Goal: Transaction & Acquisition: Purchase product/service

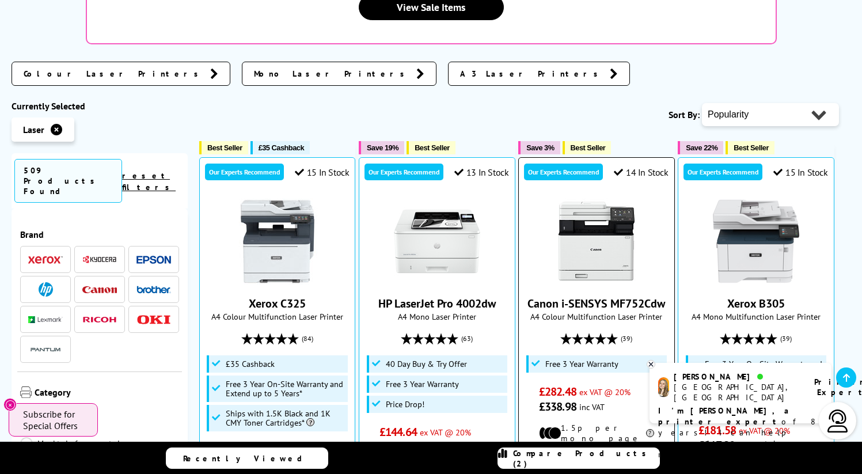
scroll to position [271, 0]
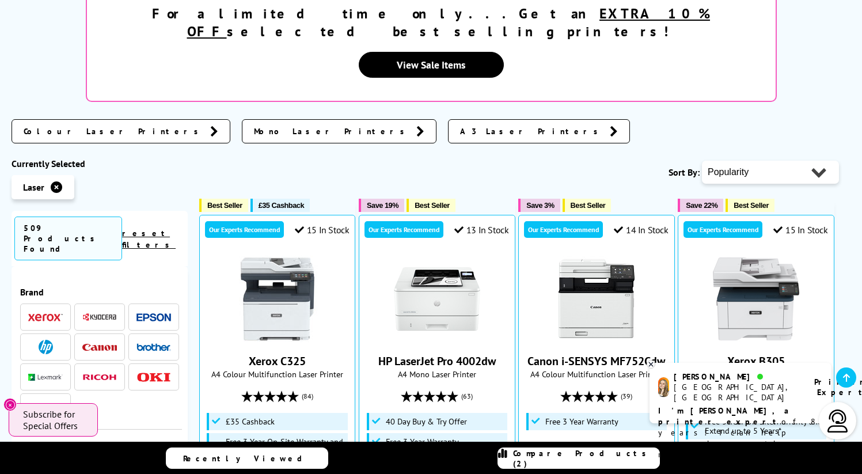
click at [748, 161] on select "Popularity Rating Price - Low to High Price - High to Low Running Costs - Low t…" at bounding box center [770, 172] width 137 height 23
select select "Price Descending"
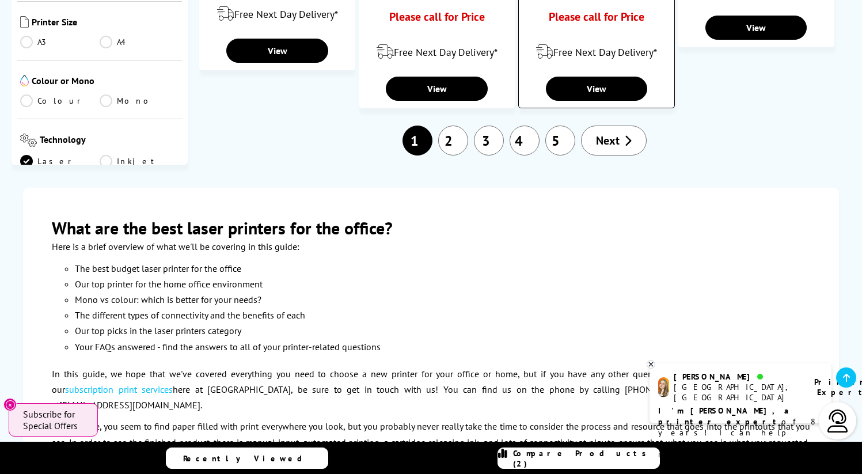
scroll to position [1522, 0]
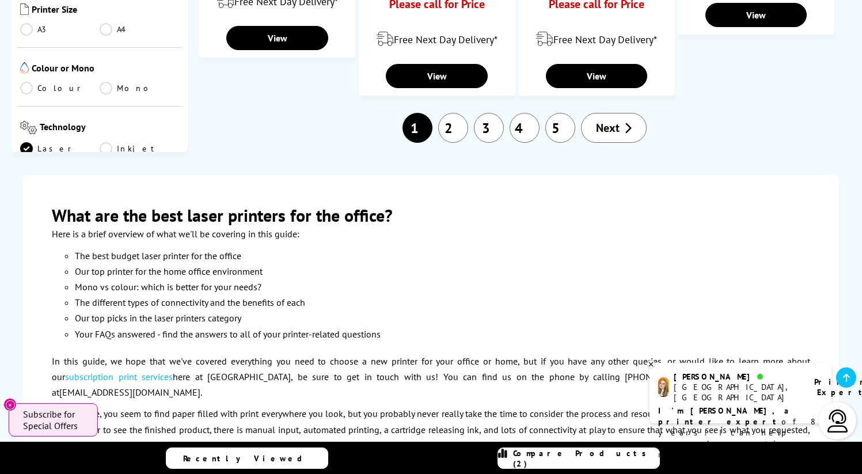
click at [484, 113] on link "3" at bounding box center [489, 128] width 30 height 30
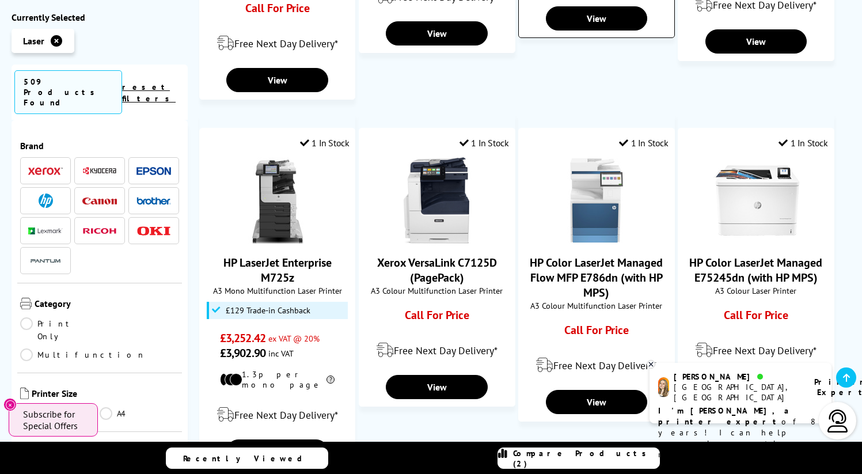
scroll to position [1247, 0]
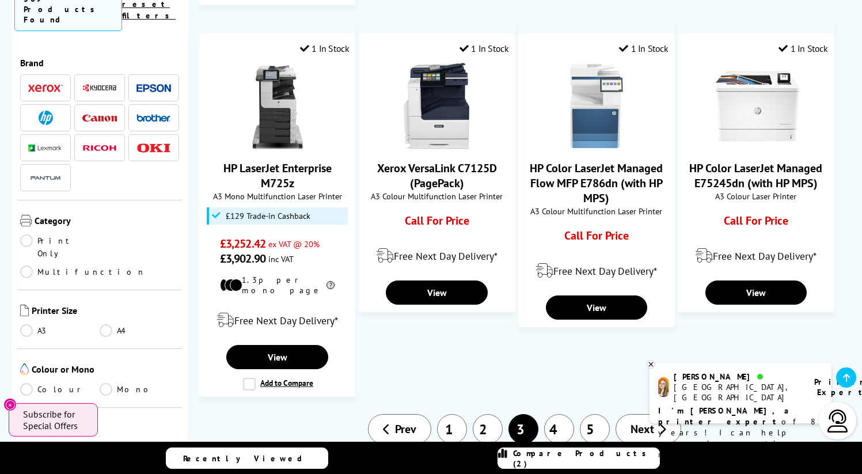
click at [566, 414] on link "4" at bounding box center [559, 429] width 30 height 30
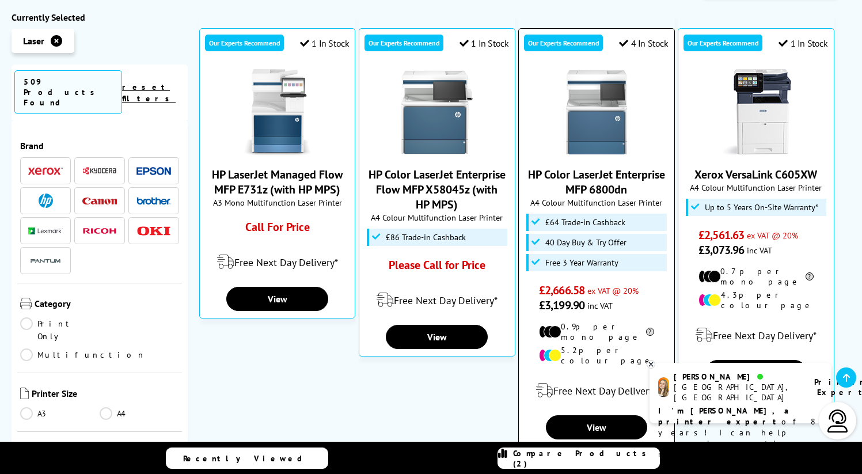
scroll to position [463, 0]
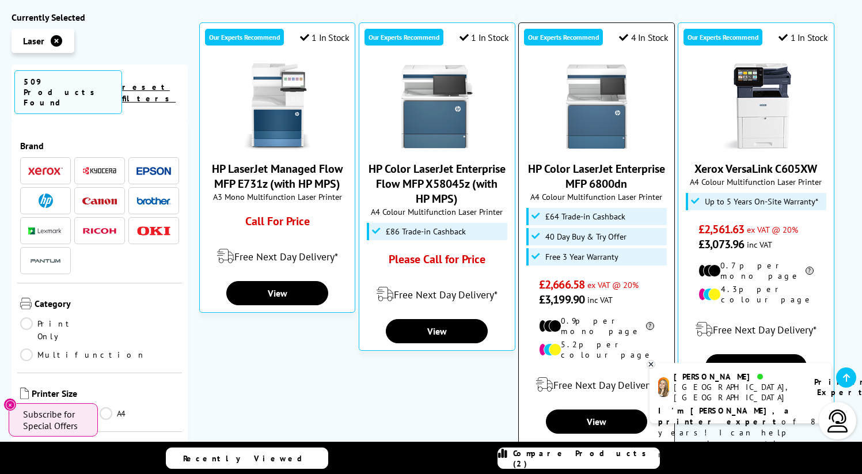
click at [640, 161] on span "HP Color LaserJet Enterprise MFP 6800dn" at bounding box center [597, 176] width 138 height 30
click at [624, 161] on link "HP Color LaserJet Enterprise MFP 6800dn" at bounding box center [596, 176] width 137 height 30
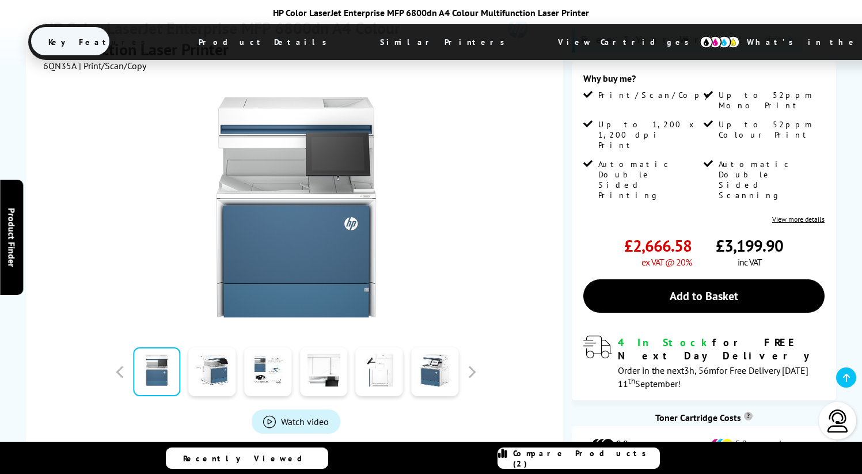
scroll to position [214, 0]
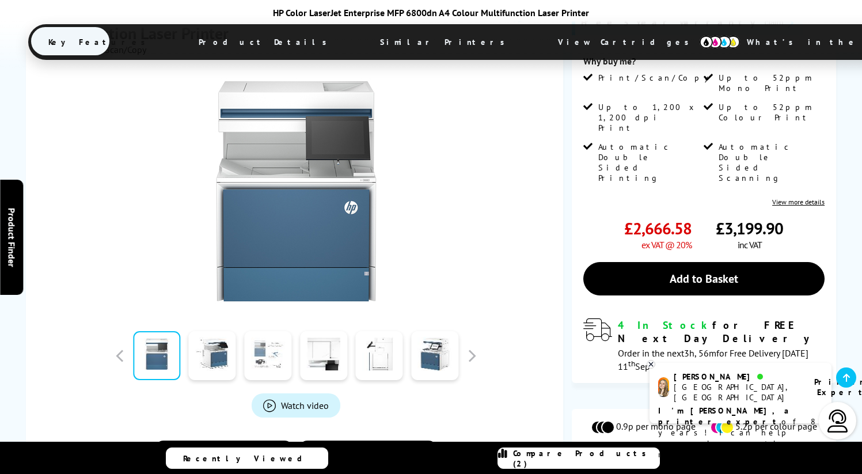
click at [278, 364] on link at bounding box center [267, 356] width 47 height 49
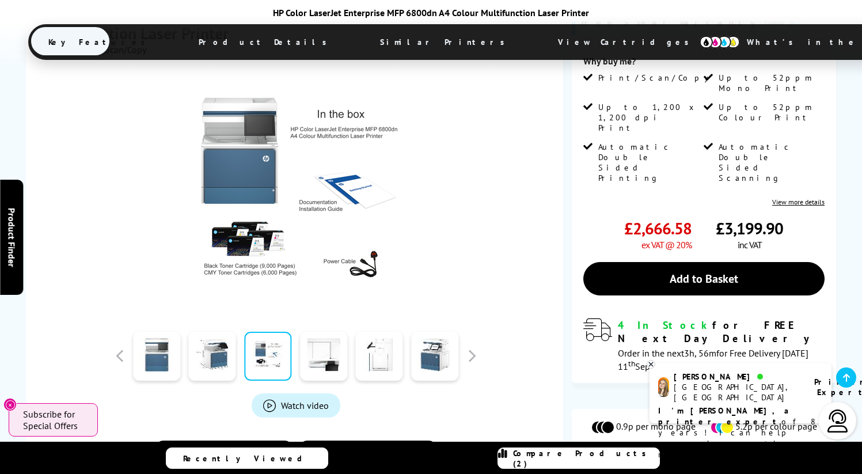
click at [349, 354] on div at bounding box center [324, 356] width 56 height 58
click at [325, 365] on link at bounding box center [323, 356] width 47 height 49
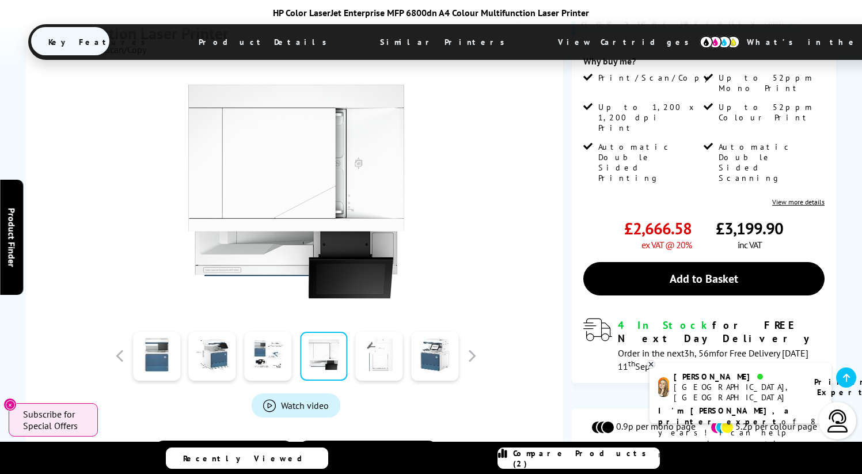
click at [388, 355] on link at bounding box center [379, 356] width 47 height 49
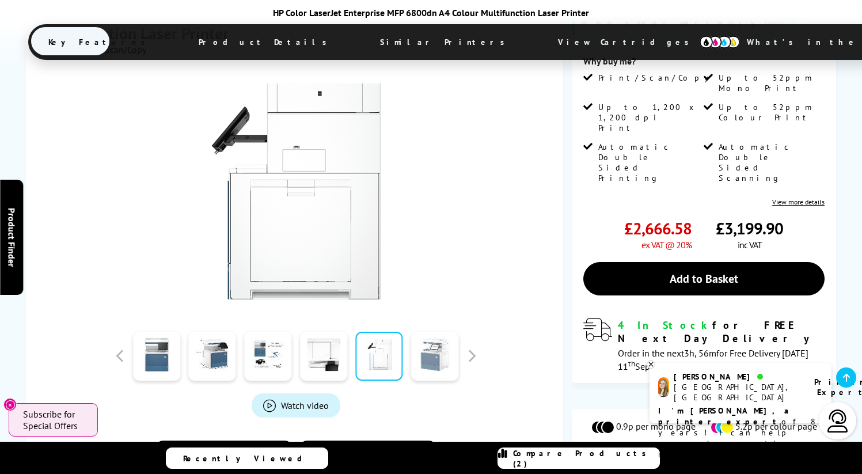
click at [427, 359] on link at bounding box center [434, 356] width 47 height 49
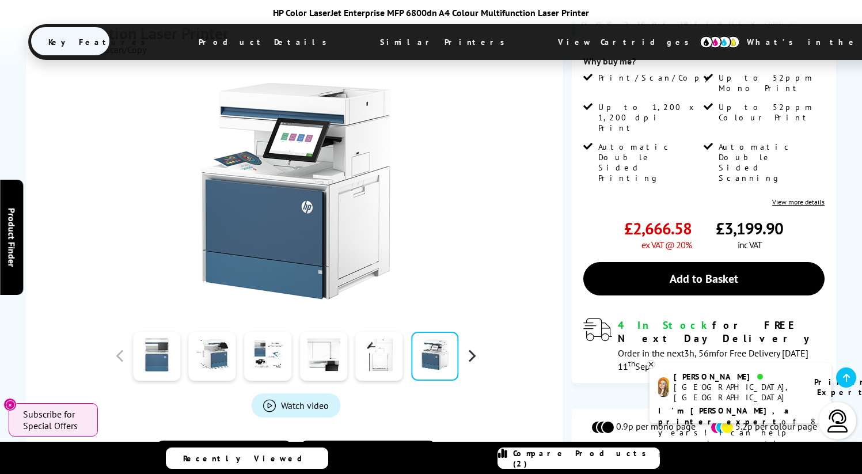
click at [467, 357] on button "button" at bounding box center [471, 355] width 17 height 17
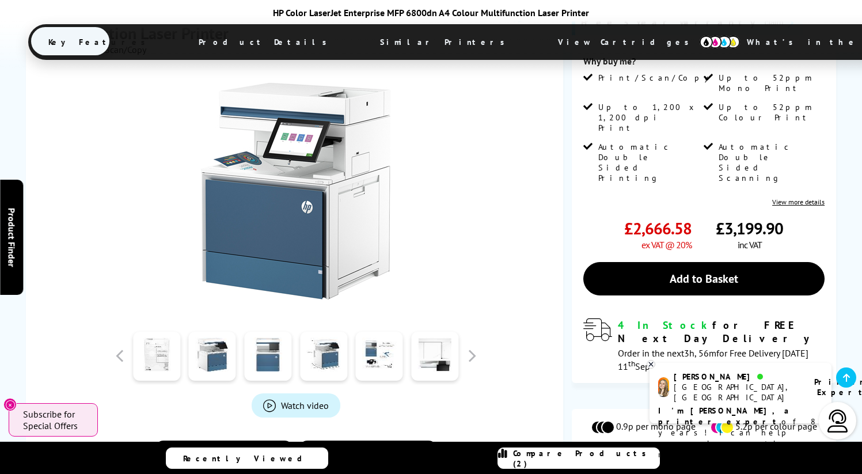
click at [354, 357] on div at bounding box center [379, 356] width 56 height 58
click at [335, 357] on link at bounding box center [323, 356] width 47 height 49
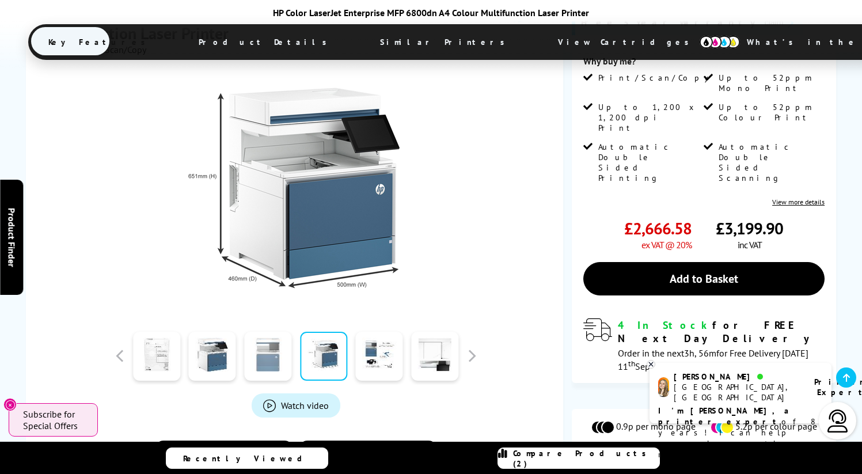
click at [287, 354] on link at bounding box center [267, 356] width 47 height 49
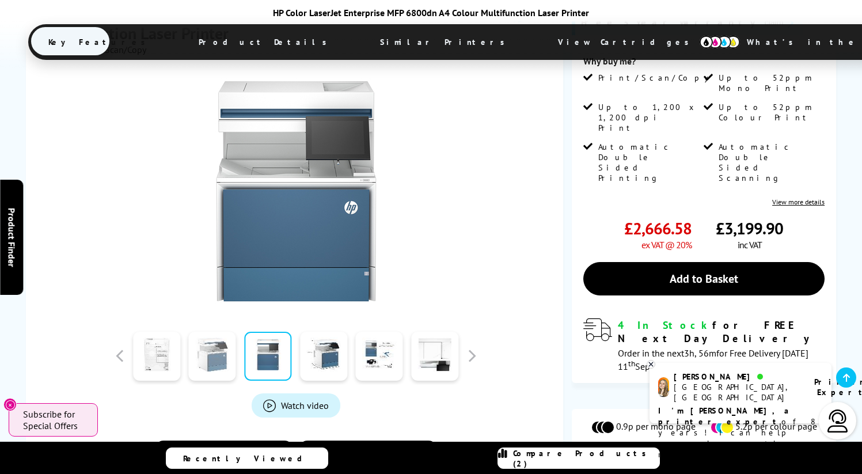
click at [227, 361] on link at bounding box center [212, 356] width 47 height 49
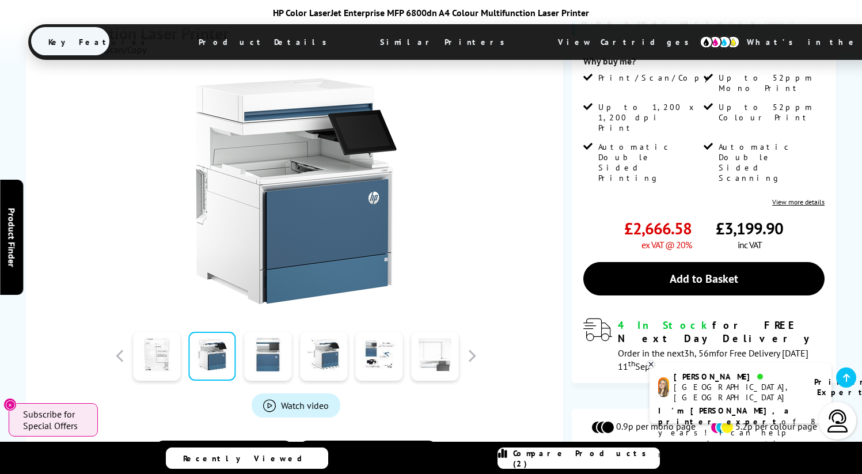
click at [430, 353] on link at bounding box center [434, 356] width 47 height 49
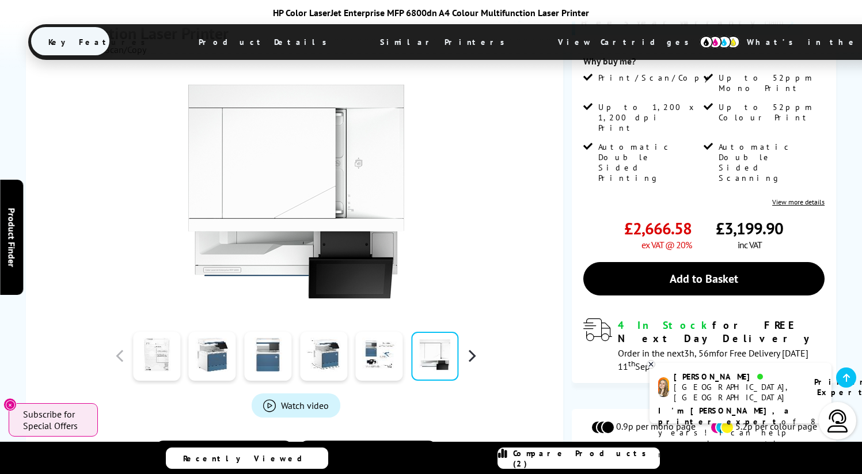
click at [473, 357] on button "button" at bounding box center [471, 355] width 17 height 17
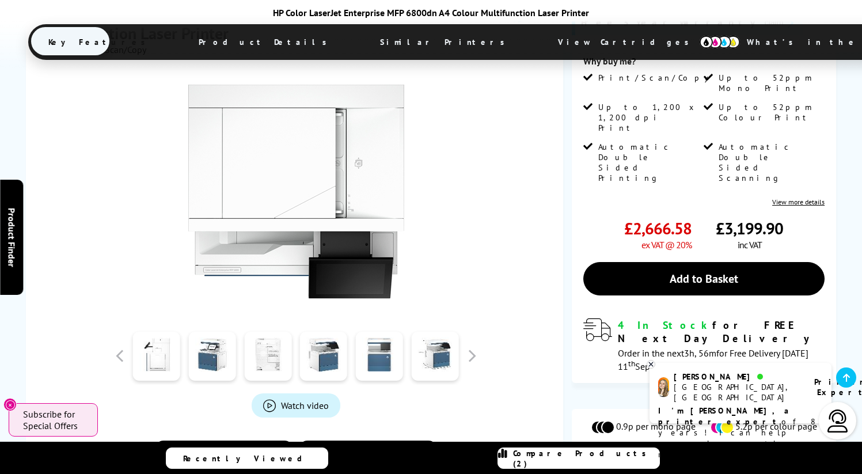
click at [403, 357] on div at bounding box center [379, 356] width 56 height 58
click at [385, 361] on link at bounding box center [379, 356] width 47 height 49
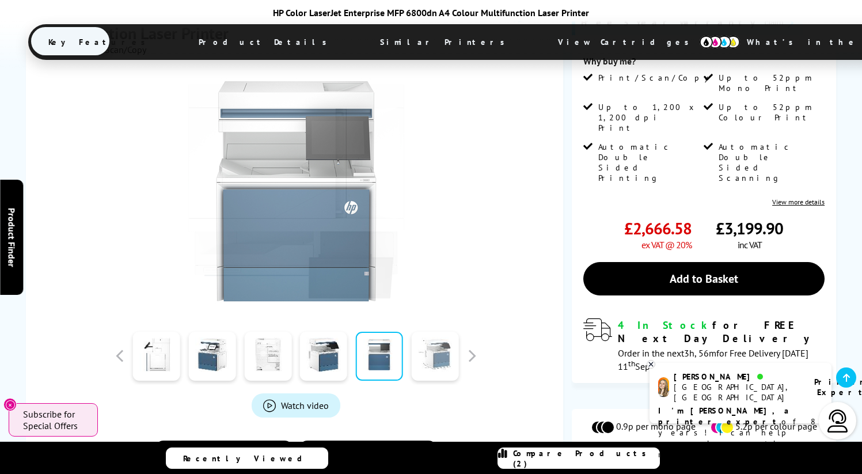
click at [430, 357] on link at bounding box center [434, 356] width 47 height 49
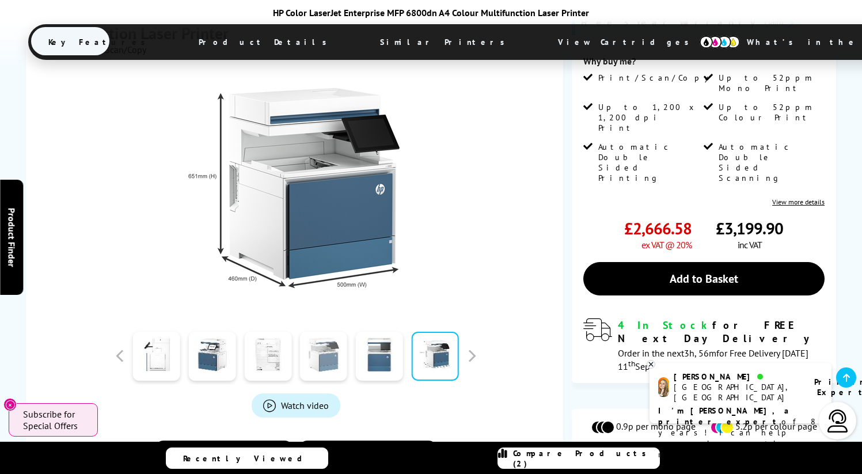
click at [332, 351] on link at bounding box center [323, 356] width 47 height 49
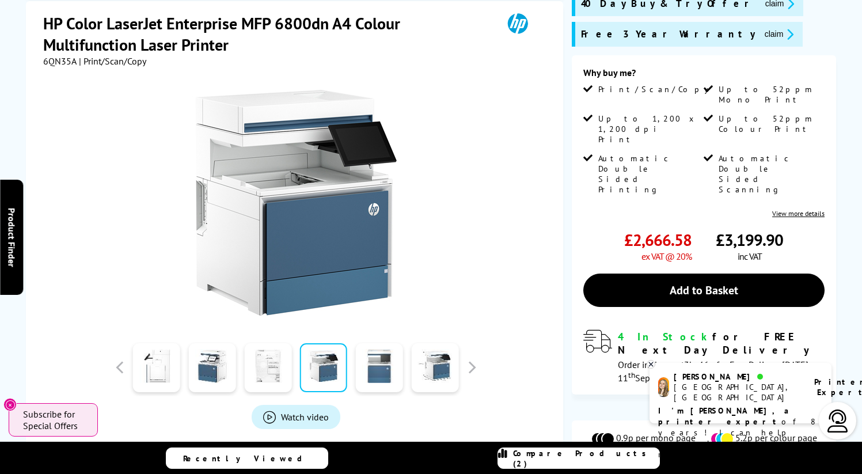
scroll to position [0, 0]
